Goal: Transaction & Acquisition: Obtain resource

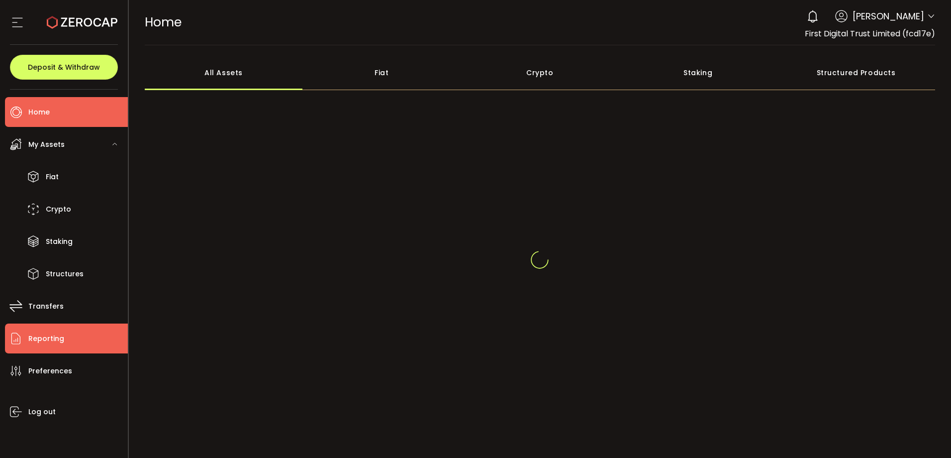
click at [86, 345] on li "Reporting" at bounding box center [66, 338] width 123 height 30
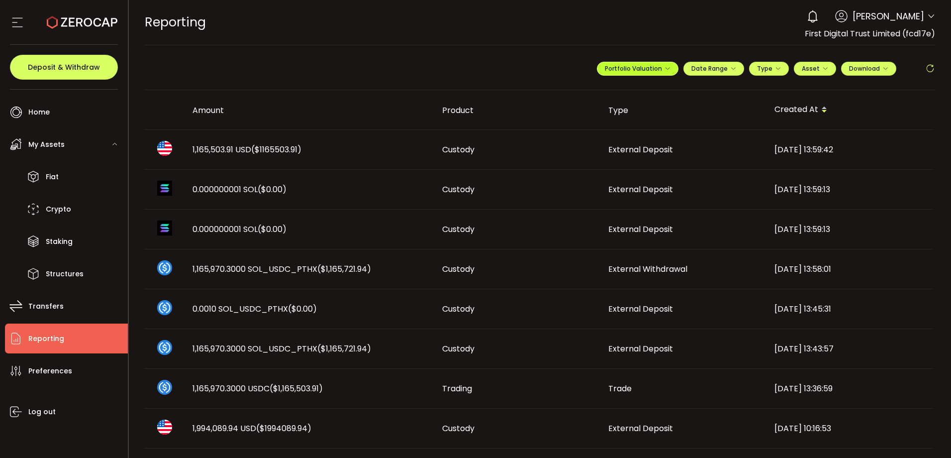
click at [629, 69] on span "Portfolio Valuation" at bounding box center [638, 68] width 66 height 8
click at [603, 90] on input "**********" at bounding box center [598, 93] width 40 height 12
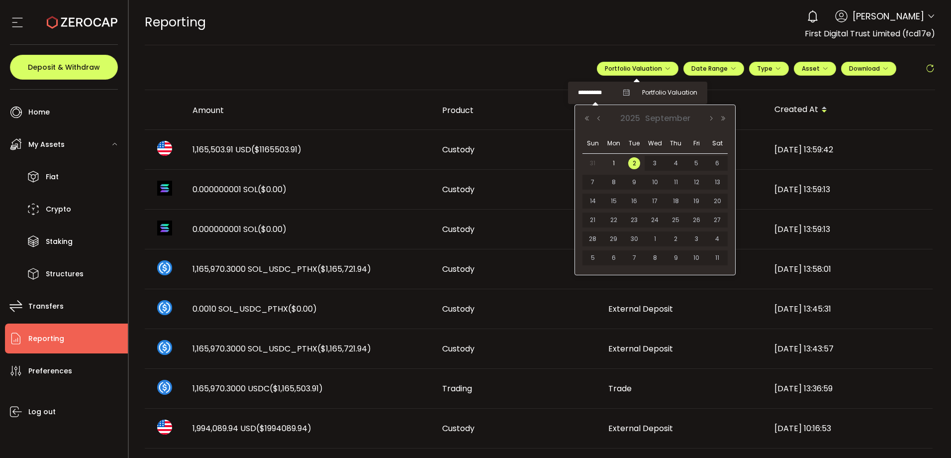
click at [593, 160] on span "31" at bounding box center [593, 163] width 12 height 12
type input "**********"
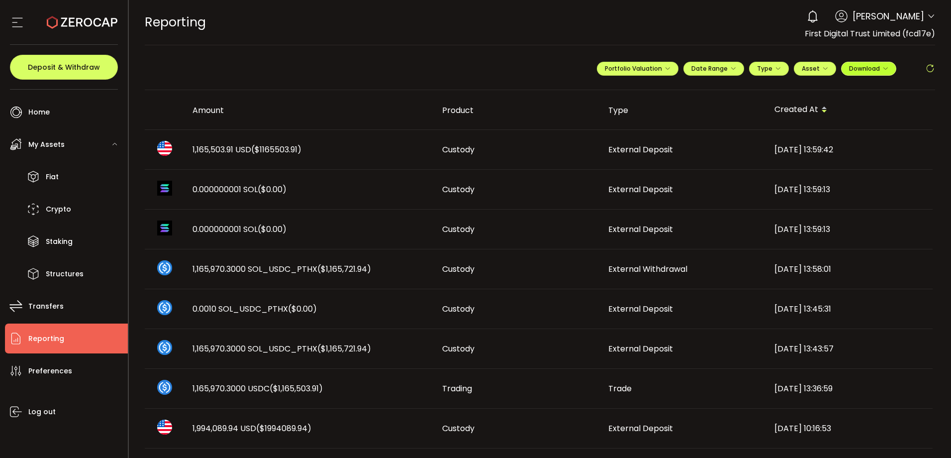
click at [876, 70] on span "Download" at bounding box center [868, 68] width 39 height 8
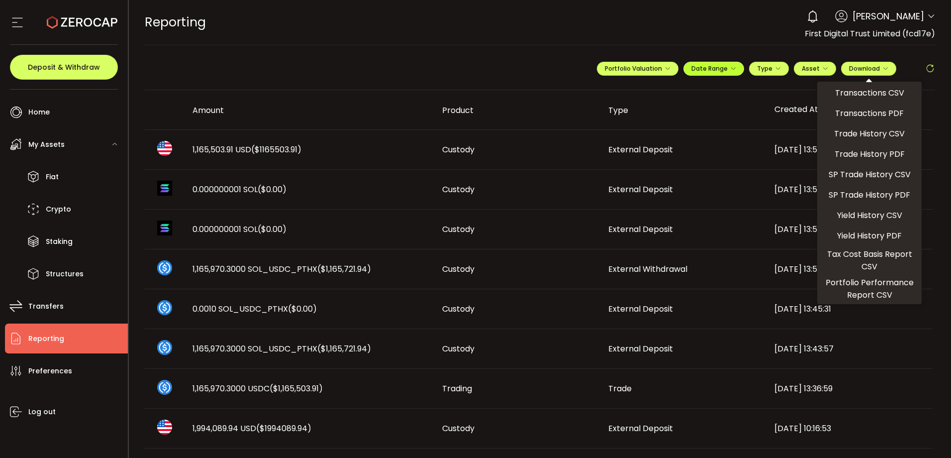
click at [712, 72] on span "Date Range" at bounding box center [714, 68] width 45 height 8
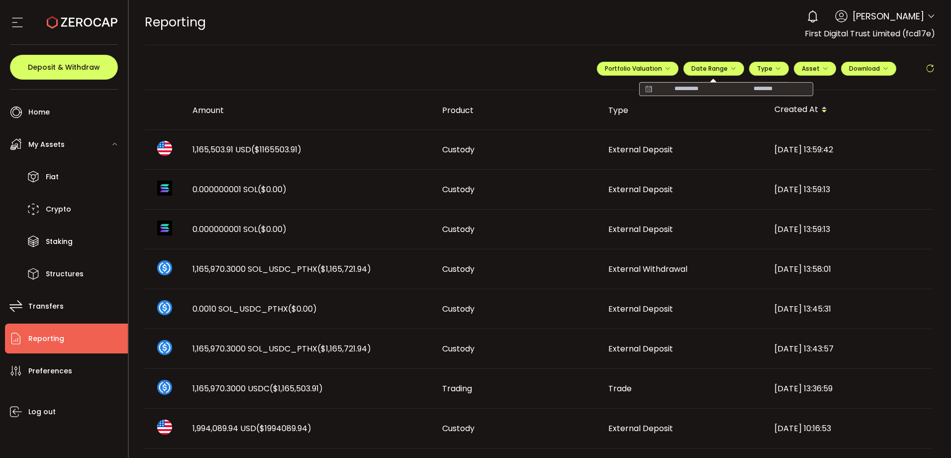
click at [672, 94] on input at bounding box center [687, 89] width 64 height 10
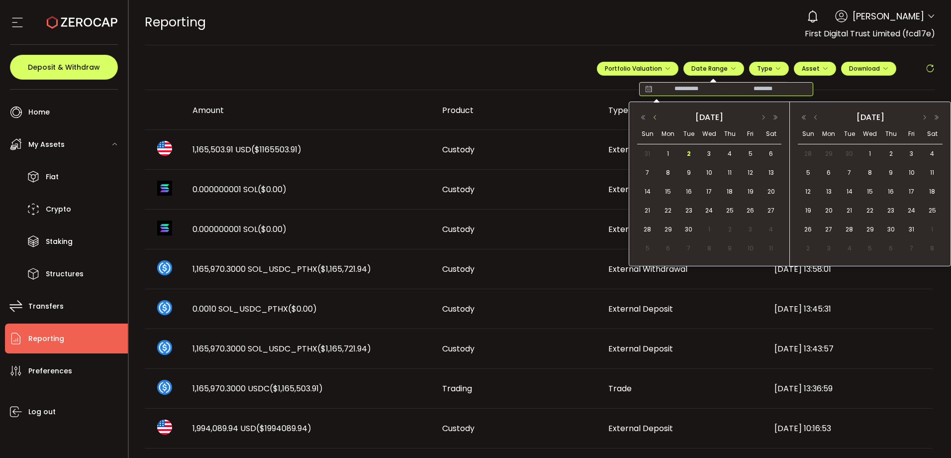
click at [658, 114] on button "button" at bounding box center [655, 117] width 12 height 7
click at [749, 151] on span "1" at bounding box center [751, 154] width 12 height 12
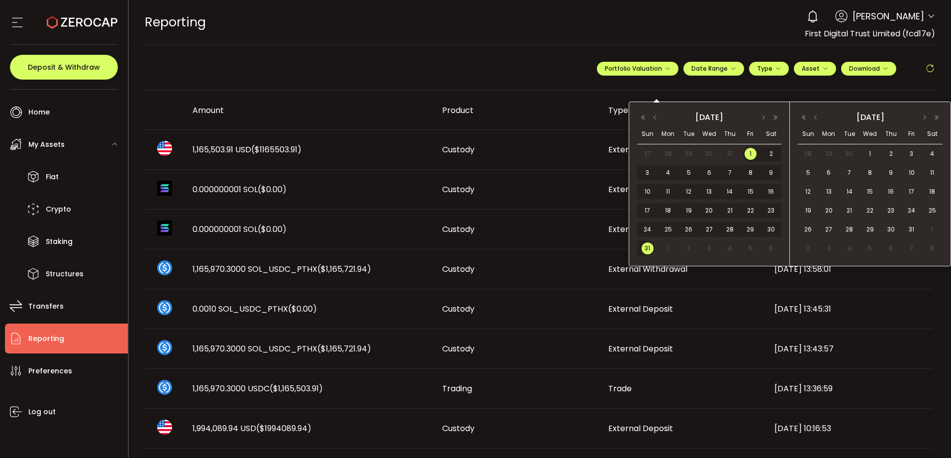
click at [646, 246] on span "31" at bounding box center [648, 248] width 12 height 12
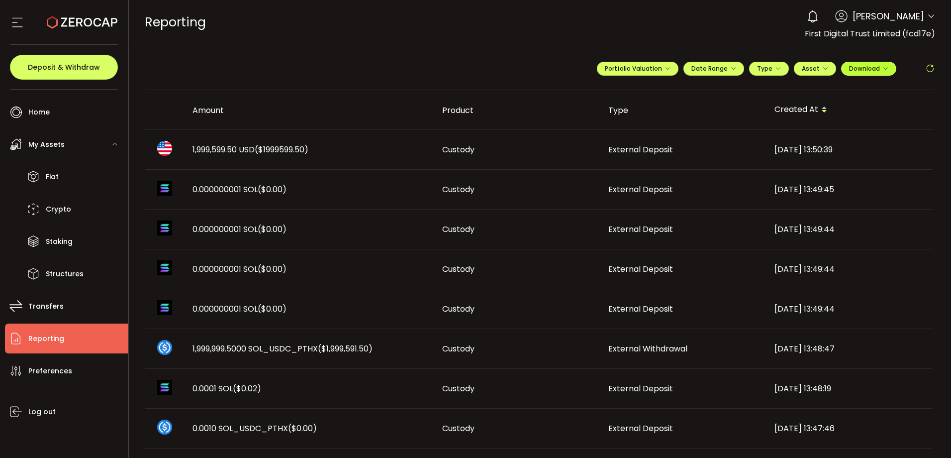
click at [878, 67] on span "Download" at bounding box center [868, 68] width 39 height 8
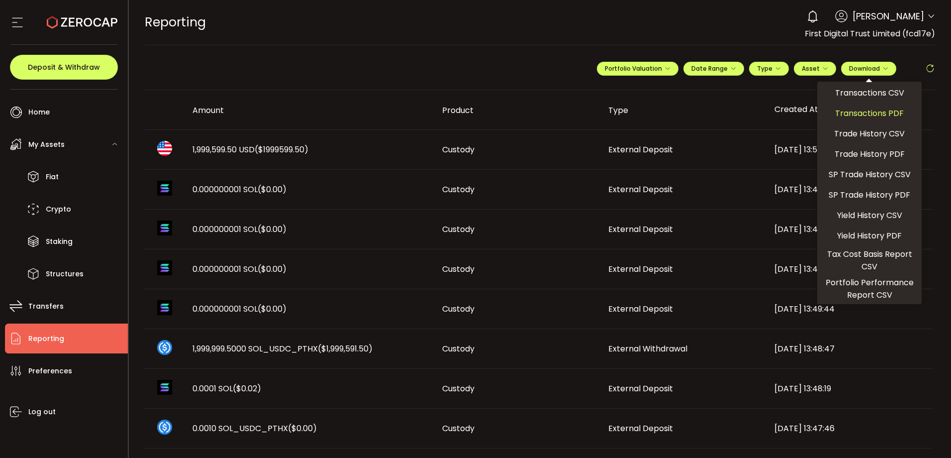
click at [891, 108] on span "Transactions PDF" at bounding box center [869, 113] width 69 height 12
